Goal: Task Accomplishment & Management: Manage account settings

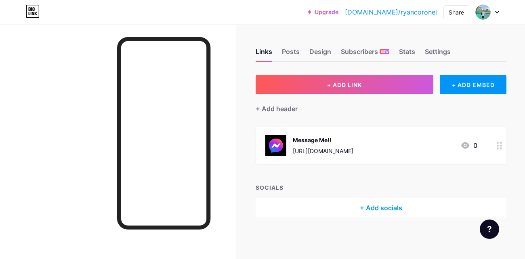
click at [498, 11] on icon at bounding box center [497, 12] width 4 height 3
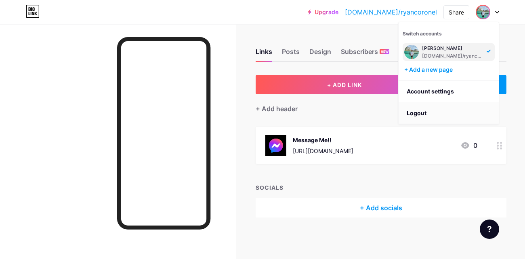
click at [446, 107] on li "Logout" at bounding box center [448, 114] width 100 height 22
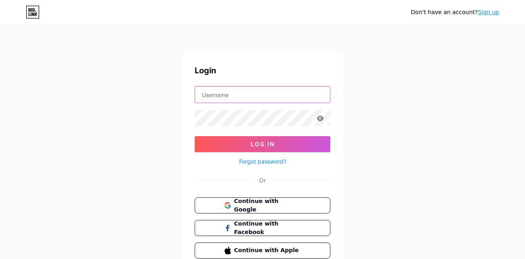
type input "[EMAIL_ADDRESS][DOMAIN_NAME]"
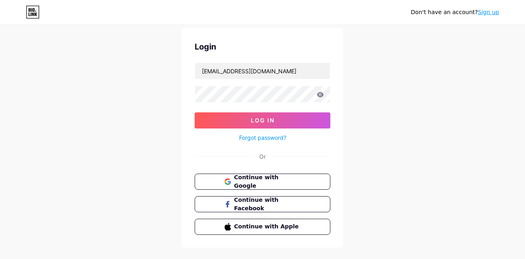
scroll to position [37, 0]
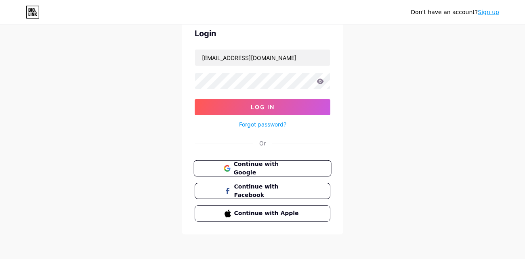
click at [295, 165] on span "Continue with Google" at bounding box center [266, 168] width 67 height 17
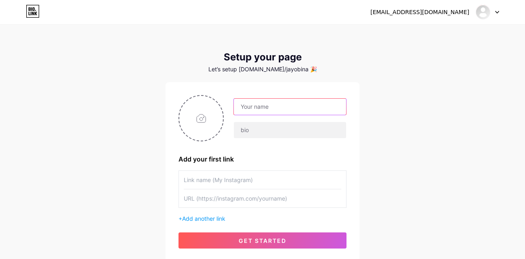
click at [272, 102] on input "text" at bounding box center [290, 107] width 112 height 16
type input "Louie Jay Mijares"
click at [202, 117] on input "file" at bounding box center [201, 118] width 44 height 45
click at [194, 110] on input "file" at bounding box center [201, 118] width 44 height 45
type input "C:\fakepath\photo_6114106093450937682_y.jpg"
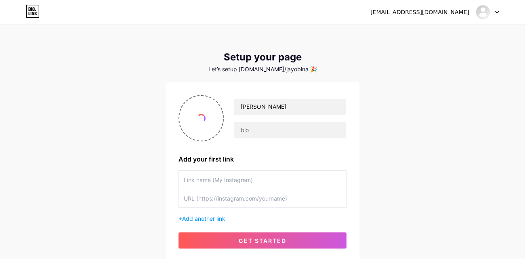
click at [270, 172] on input "text" at bounding box center [262, 180] width 157 height 18
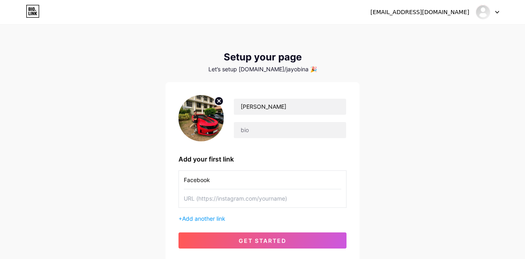
type input "Facebook"
click at [278, 190] on input "text" at bounding box center [262, 199] width 157 height 18
click at [224, 192] on input "text" at bounding box center [262, 199] width 157 height 18
paste input "https://m.me/mjaymijares02"
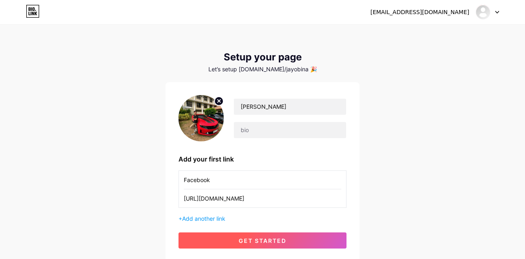
type input "https://m.me/mjaymijares02"
click at [279, 238] on span "get started" at bounding box center [263, 241] width 48 height 7
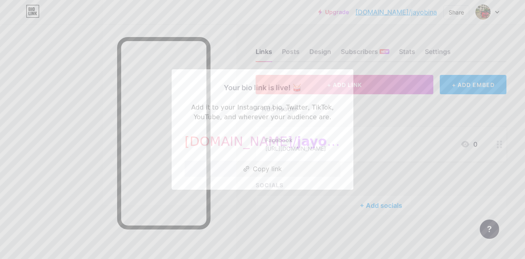
click at [425, 146] on div at bounding box center [262, 129] width 525 height 259
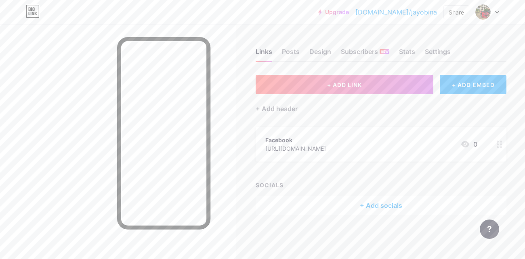
click at [498, 141] on icon at bounding box center [499, 145] width 6 height 8
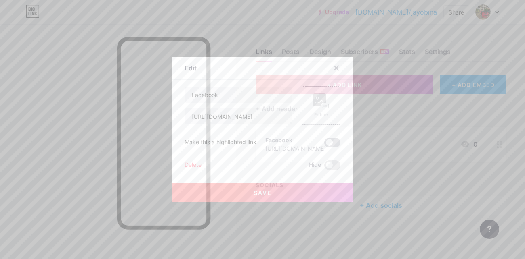
click at [330, 141] on span at bounding box center [332, 143] width 16 height 10
click at [324, 145] on input "checkbox" at bounding box center [324, 145] width 0 height 0
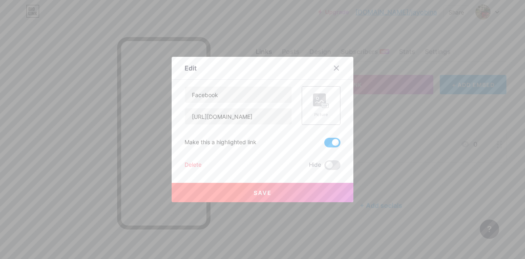
click at [316, 108] on icon at bounding box center [321, 101] width 16 height 15
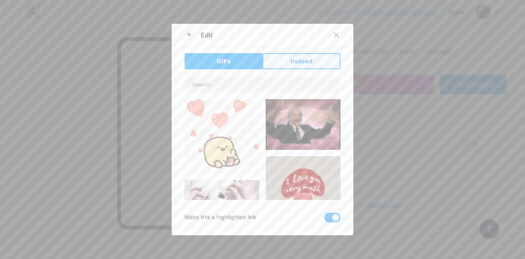
click at [297, 59] on span "Upload" at bounding box center [301, 61] width 22 height 8
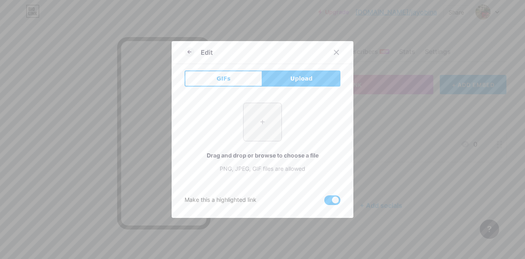
click at [262, 127] on input "file" at bounding box center [262, 122] width 38 height 38
type input "C:\fakepath\photo_6091358005326103618_x.jpg"
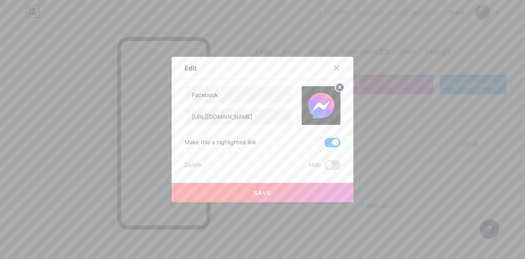
click at [286, 197] on button "Save" at bounding box center [263, 192] width 182 height 19
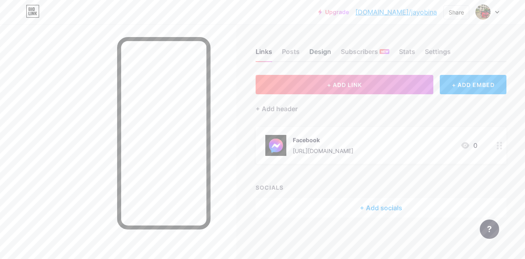
click at [318, 50] on div "Design" at bounding box center [320, 54] width 22 height 15
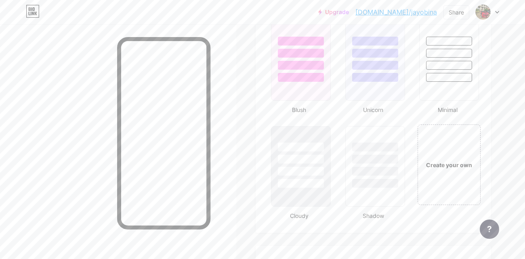
scroll to position [858, 0]
click at [458, 160] on div "Create your own" at bounding box center [448, 164] width 61 height 9
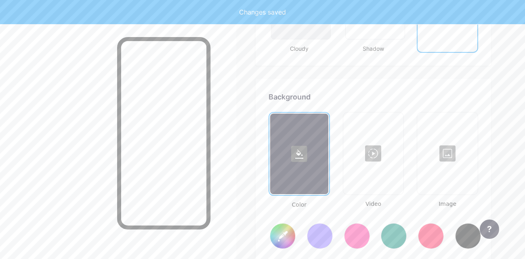
scroll to position [1070, 0]
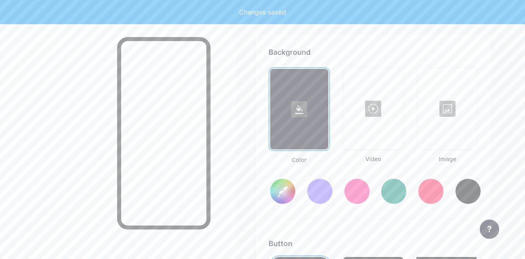
type input "#ffffff"
type input "#000000"
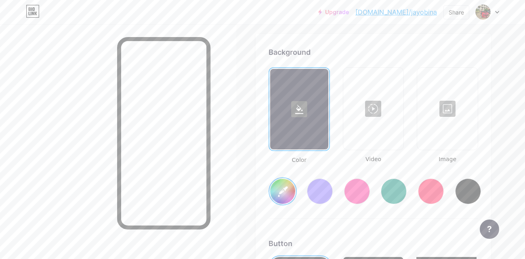
click at [374, 133] on div at bounding box center [373, 109] width 59 height 81
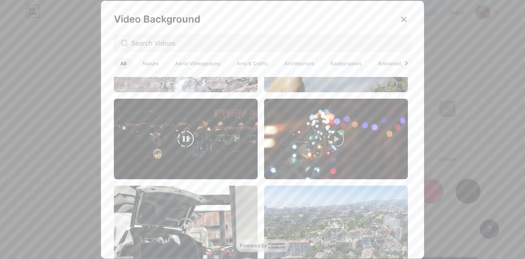
scroll to position [282, 0]
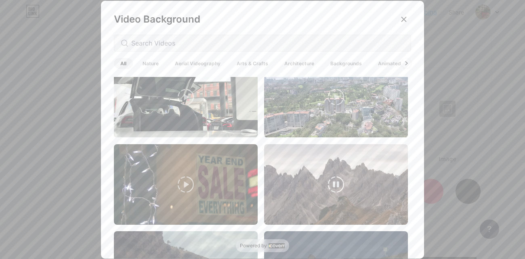
click at [364, 172] on video at bounding box center [336, 184] width 144 height 81
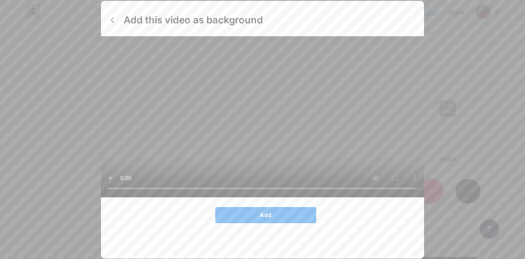
click at [265, 219] on span "Add" at bounding box center [265, 215] width 12 height 7
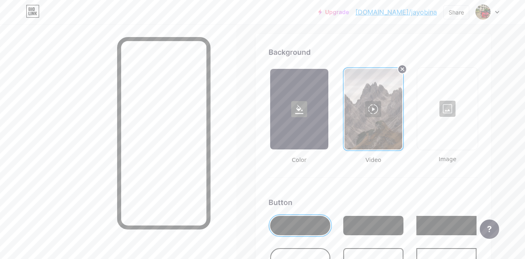
click at [305, 121] on div at bounding box center [299, 109] width 58 height 81
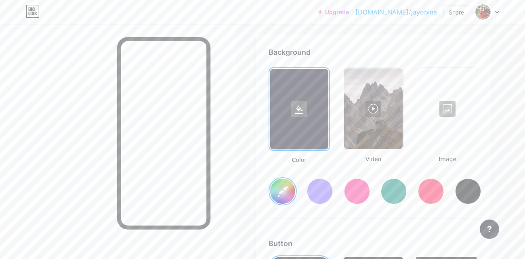
click at [318, 191] on div at bounding box center [320, 192] width 26 height 26
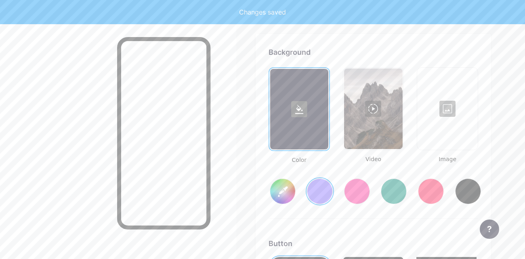
type input "#856bff"
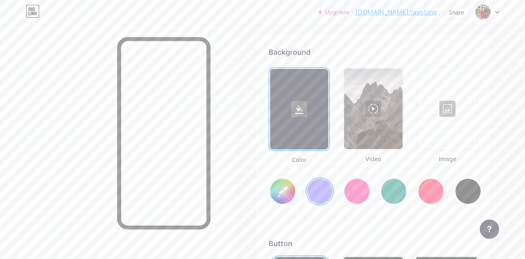
click at [364, 133] on div at bounding box center [373, 109] width 59 height 81
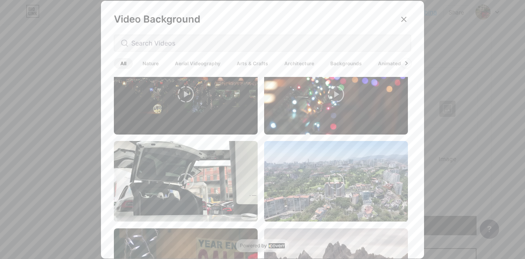
scroll to position [275, 0]
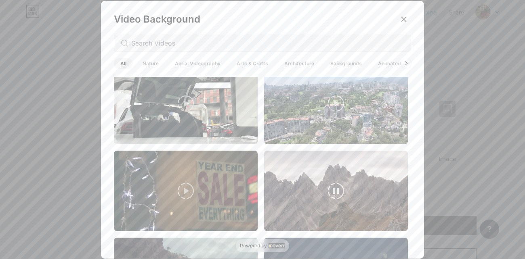
click at [380, 178] on video at bounding box center [336, 191] width 144 height 81
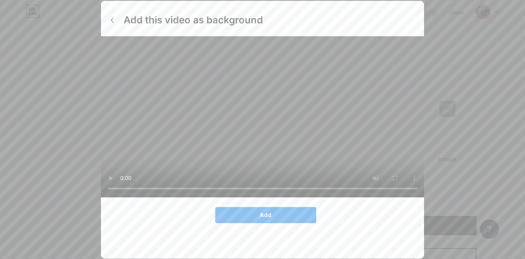
click at [287, 224] on button "Add" at bounding box center [265, 215] width 101 height 16
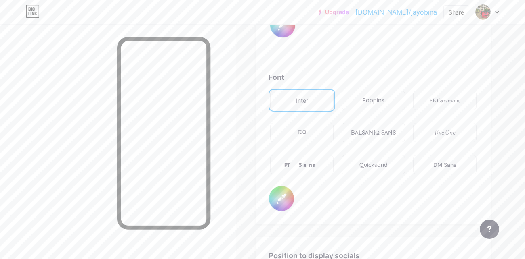
scroll to position [1354, 0]
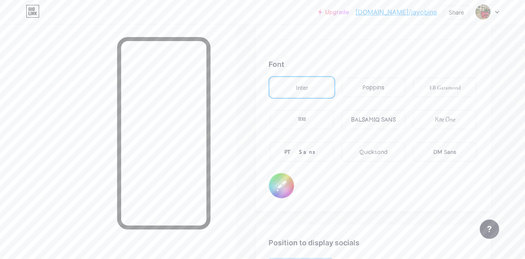
click at [377, 84] on div "Poppins" at bounding box center [373, 88] width 22 height 8
click at [308, 155] on div "PT Sans" at bounding box center [301, 151] width 63 height 19
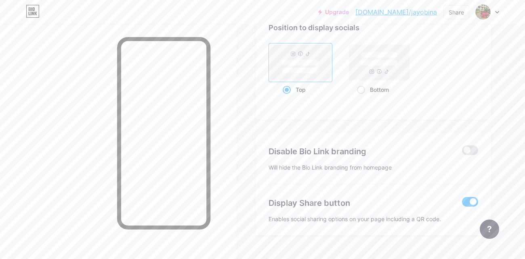
scroll to position [1523, 0]
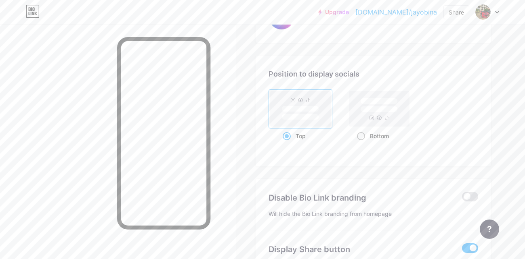
click at [358, 133] on span at bounding box center [361, 136] width 8 height 8
click at [358, 144] on input "Bottom" at bounding box center [359, 146] width 5 height 5
radio input "true"
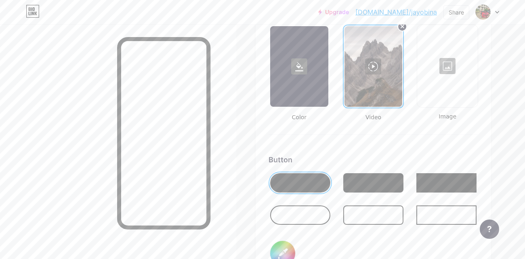
scroll to position [1112, 0]
click at [308, 216] on div at bounding box center [300, 215] width 60 height 19
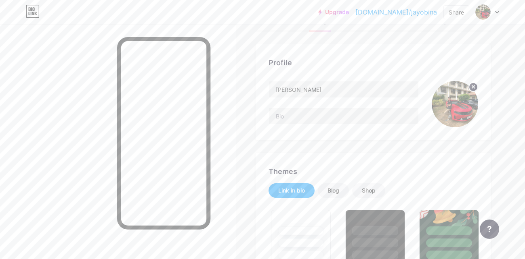
scroll to position [0, 0]
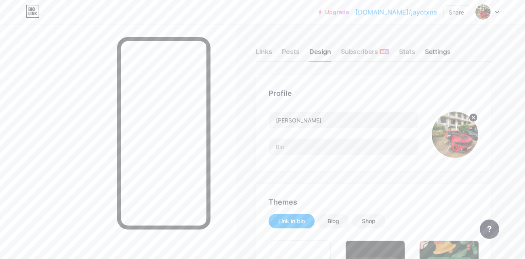
click at [434, 49] on div "Settings" at bounding box center [438, 54] width 26 height 15
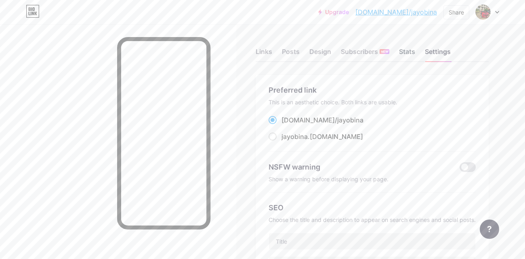
click at [405, 54] on div "Stats" at bounding box center [407, 54] width 16 height 15
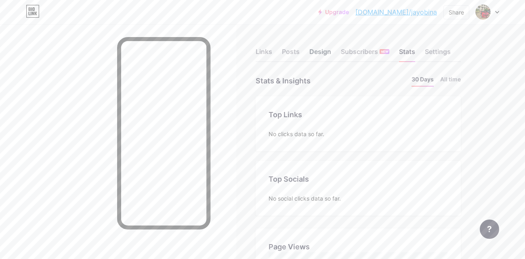
click at [317, 50] on div "Design" at bounding box center [320, 54] width 22 height 15
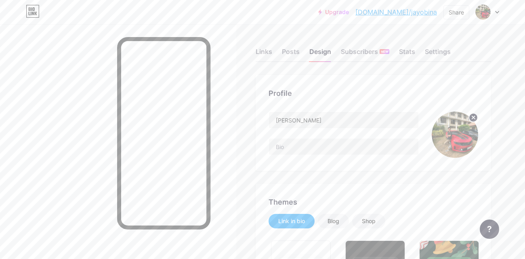
type input "#000000"
type input "#ffffff"
click at [260, 52] on div "Links" at bounding box center [263, 54] width 17 height 15
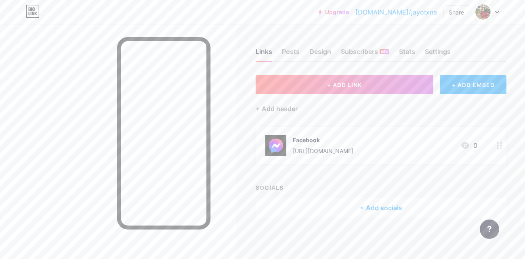
click at [498, 142] on icon at bounding box center [499, 146] width 6 height 8
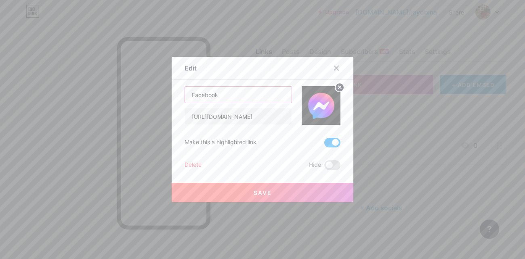
click at [246, 93] on input "Facebook" at bounding box center [238, 95] width 107 height 16
drag, startPoint x: 240, startPoint y: 92, endPoint x: 189, endPoint y: 97, distance: 51.4
click at [189, 97] on input "Facebook" at bounding box center [238, 95] width 107 height 16
type input "Message Me!!!"
click at [265, 191] on span "Save" at bounding box center [262, 193] width 18 height 7
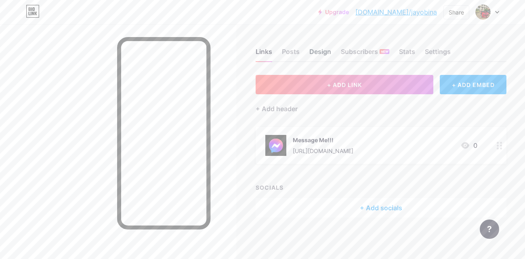
click at [309, 47] on div "Design" at bounding box center [320, 54] width 22 height 15
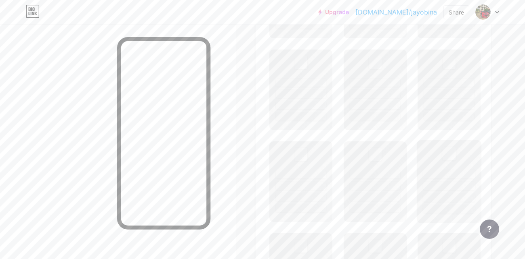
scroll to position [283, 0]
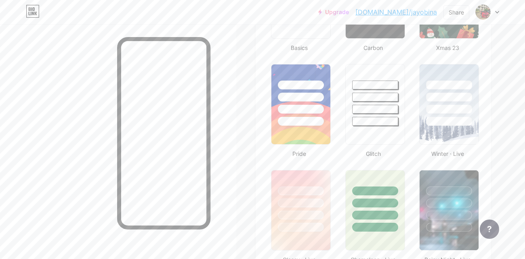
type input "#000000"
type input "#ffffff"
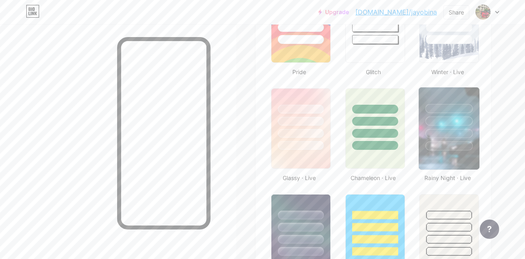
scroll to position [371, 0]
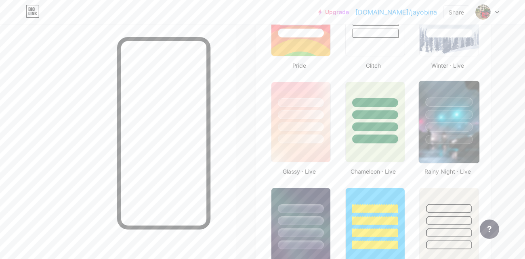
click at [438, 142] on div at bounding box center [448, 139] width 47 height 9
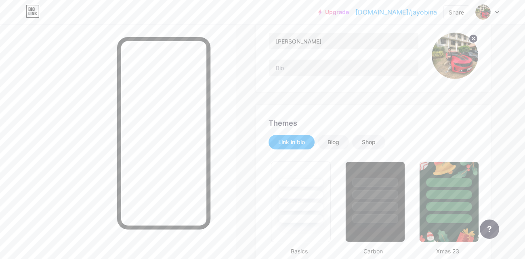
scroll to position [0, 0]
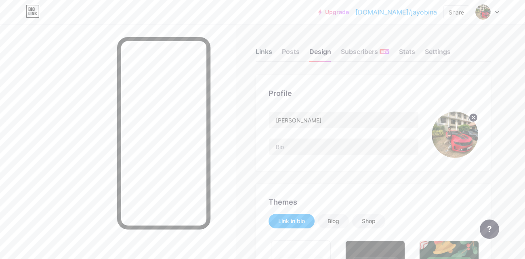
click at [264, 49] on div "Links" at bounding box center [263, 54] width 17 height 15
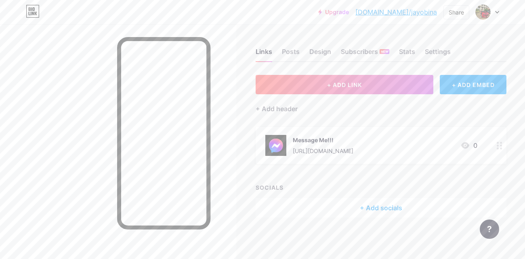
click at [495, 139] on div at bounding box center [499, 145] width 14 height 37
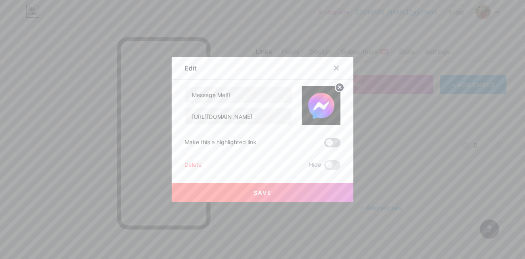
click at [329, 140] on span at bounding box center [332, 143] width 16 height 10
click at [324, 145] on input "checkbox" at bounding box center [324, 145] width 0 height 0
click at [391, 115] on div at bounding box center [262, 129] width 525 height 259
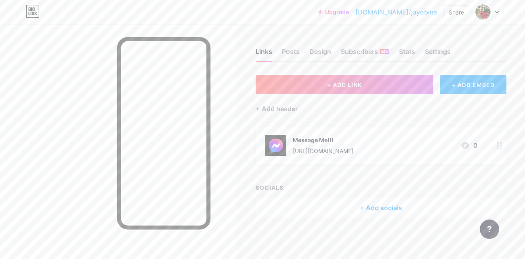
click at [501, 142] on circle at bounding box center [501, 143] width 2 height 2
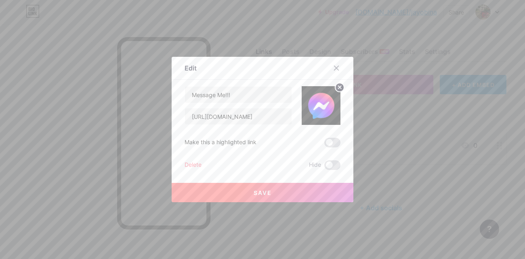
drag, startPoint x: 335, startPoint y: 141, endPoint x: 334, endPoint y: 148, distance: 6.5
click at [334, 146] on span at bounding box center [332, 143] width 16 height 10
click at [324, 145] on input "checkbox" at bounding box center [324, 145] width 0 height 0
click at [294, 193] on button "Save" at bounding box center [263, 192] width 182 height 19
